Goal: Check status: Check status

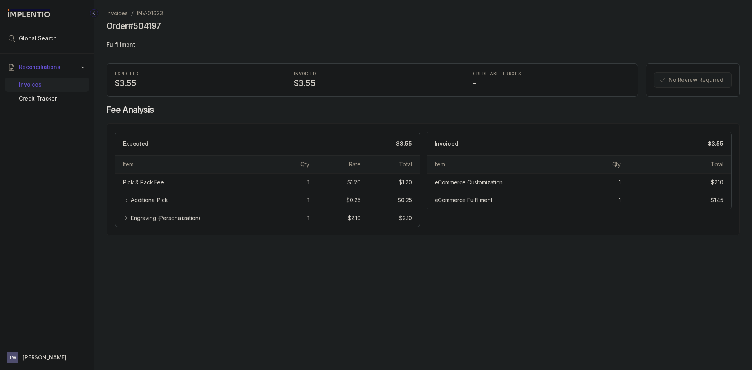
click at [151, 12] on p "INV-01623" at bounding box center [150, 13] width 26 height 8
click at [126, 199] on icon at bounding box center [126, 201] width 2 height 4
click at [122, 235] on div "Engraving (Personalization) 1 $2.10 $2.10" at bounding box center [267, 236] width 305 height 18
drag, startPoint x: 126, startPoint y: 237, endPoint x: 126, endPoint y: 230, distance: 6.7
click at [126, 237] on icon at bounding box center [126, 236] width 4 height 2
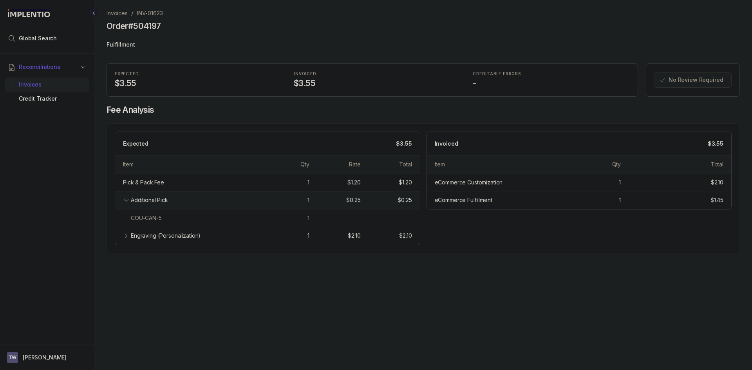
click at [124, 202] on icon at bounding box center [126, 200] width 6 height 6
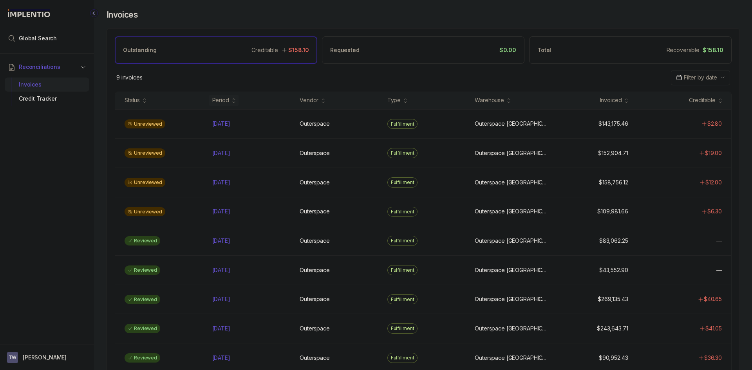
click at [694, 76] on span "Filter by date" at bounding box center [700, 77] width 33 height 7
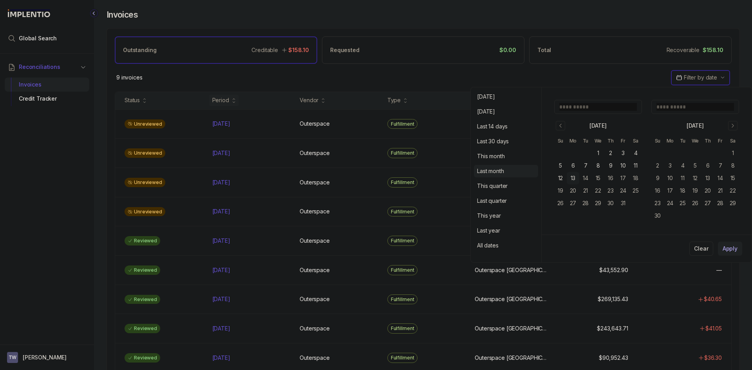
click at [499, 170] on p "Last month" at bounding box center [490, 171] width 27 height 8
type Input "**********"
click at [725, 250] on p "Apply" at bounding box center [730, 249] width 15 height 8
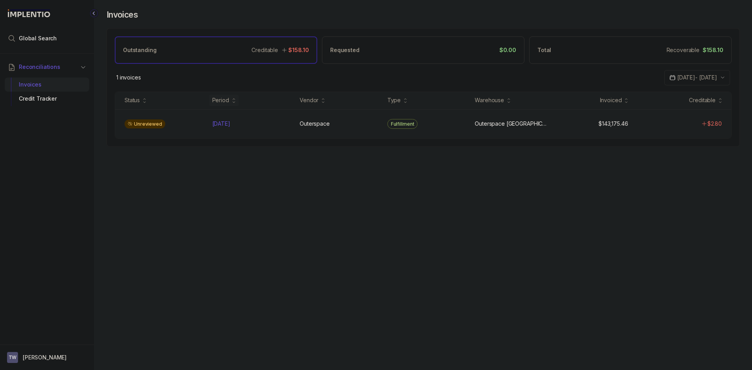
click at [235, 130] on div "Unreviewed Sep 2025 Sep 2025 Outerspace Outerspace Fulfillment Outerspace Carls…" at bounding box center [423, 123] width 616 height 29
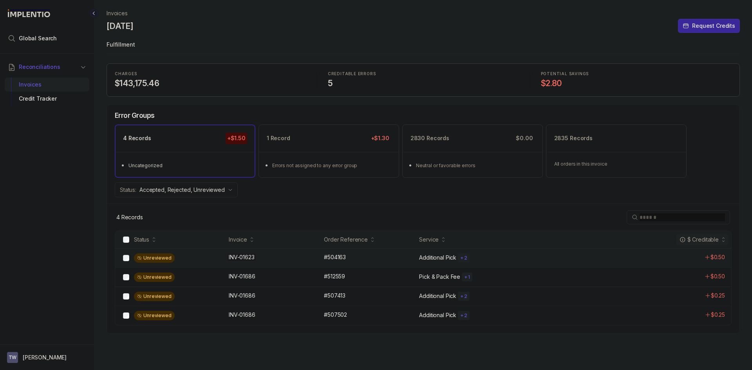
click at [290, 259] on div "INV-01623 INV-01623" at bounding box center [274, 258] width 91 height 8
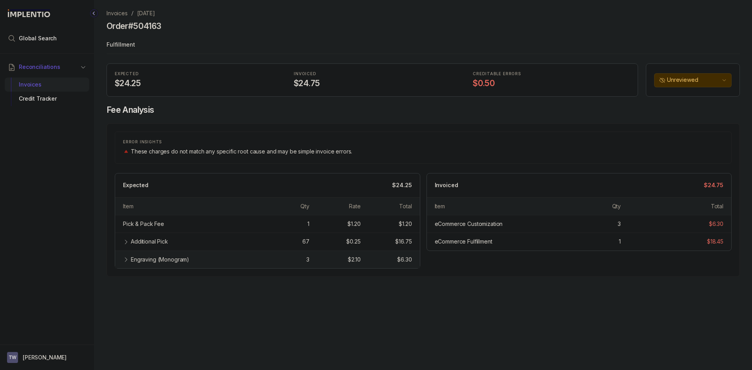
click at [130, 259] on div "Engraving (Monogram)" at bounding box center [190, 260] width 135 height 8
